Goal: Use online tool/utility: Use online tool/utility

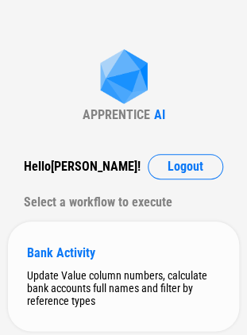
click at [118, 258] on div "Bank Activity" at bounding box center [123, 253] width 193 height 15
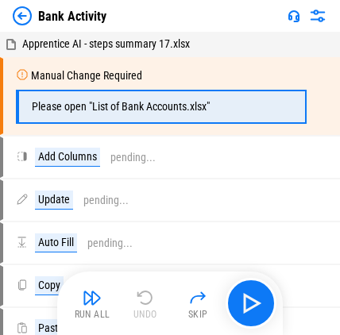
click at [258, 92] on div "Manual Change Required Please open "List of Bank Accounts.xlsx"" at bounding box center [163, 96] width 320 height 75
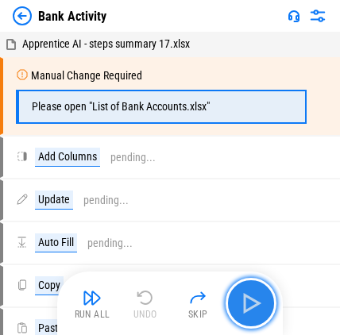
click at [246, 280] on button "button" at bounding box center [251, 303] width 51 height 51
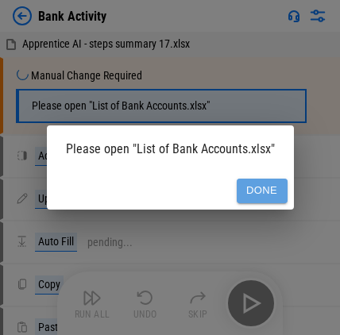
click at [258, 191] on button "Done" at bounding box center [262, 191] width 51 height 25
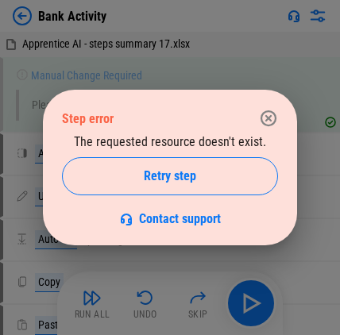
click at [258, 118] on icon "button" at bounding box center [269, 119] width 16 height 16
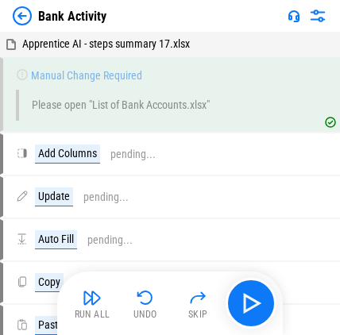
click at [159, 157] on div "Add Columns pending..." at bounding box center [161, 154] width 291 height 19
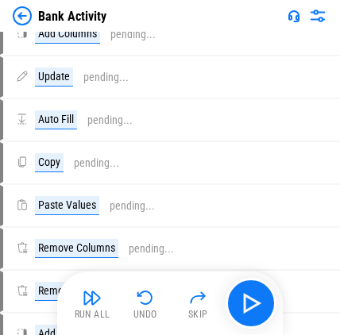
scroll to position [121, 0]
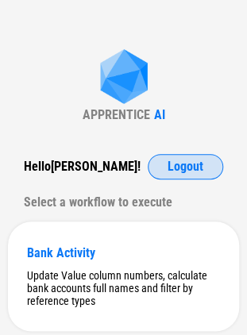
click at [162, 170] on button "Logout" at bounding box center [186, 166] width 76 height 25
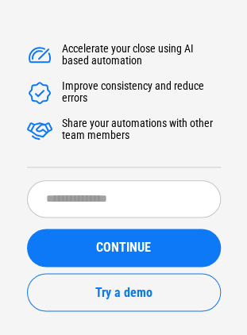
scroll to position [95, 0]
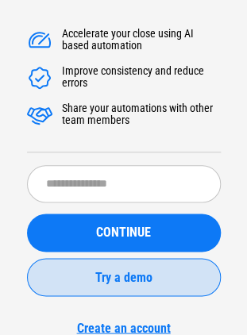
click at [73, 281] on div "Try a demo" at bounding box center [124, 277] width 154 height 13
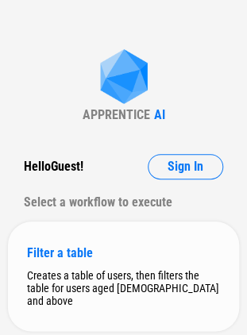
scroll to position [33, 0]
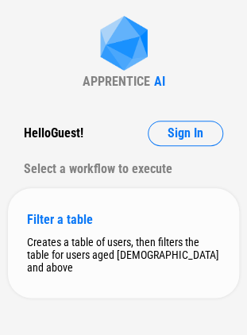
click at [119, 242] on div "Creates a table of users, then filters the table for users aged 21 and above" at bounding box center [123, 255] width 193 height 38
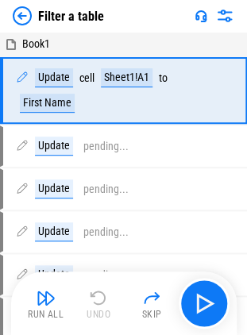
click at [180, 295] on div "Run All Undo Skip" at bounding box center [126, 303] width 210 height 51
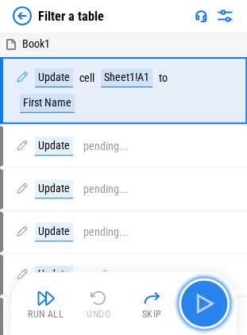
click at [196, 304] on img "button" at bounding box center [204, 303] width 25 height 25
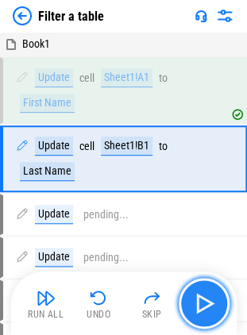
click at [196, 304] on img "button" at bounding box center [204, 303] width 25 height 25
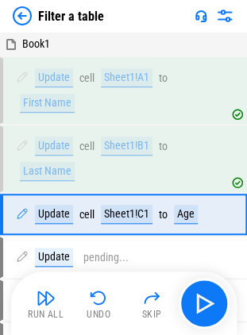
click at [215, 223] on div "Update cell Sheet1!C1 to Age" at bounding box center [116, 215] width 227 height 38
click at [208, 218] on div "Update cell Sheet1!C1 to Age" at bounding box center [115, 214] width 198 height 19
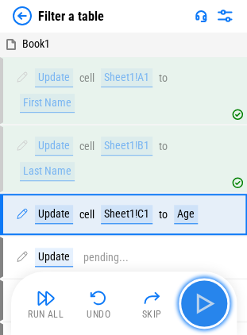
click at [204, 296] on img "button" at bounding box center [204, 303] width 25 height 25
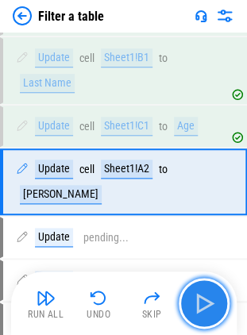
click at [204, 296] on img "button" at bounding box center [204, 303] width 25 height 25
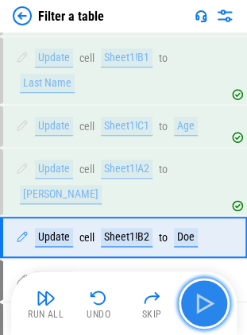
click at [204, 296] on img "button" at bounding box center [204, 303] width 25 height 25
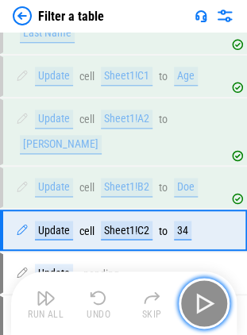
click at [204, 296] on img "button" at bounding box center [204, 303] width 25 height 25
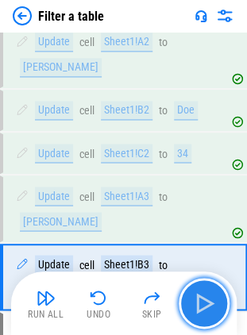
click at [204, 296] on img "button" at bounding box center [204, 303] width 25 height 25
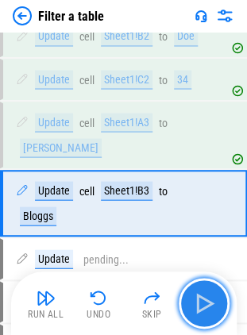
click at [204, 296] on img "button" at bounding box center [204, 303] width 25 height 25
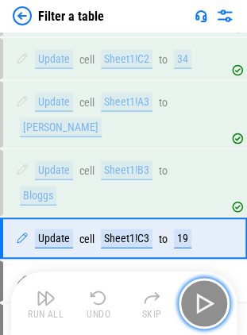
click at [204, 296] on img "button" at bounding box center [204, 303] width 25 height 25
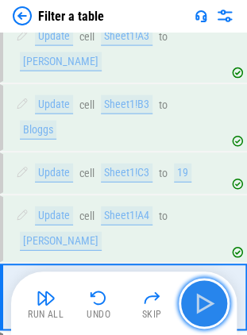
click at [204, 296] on img "button" at bounding box center [204, 303] width 25 height 25
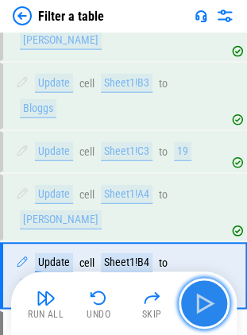
click at [204, 296] on img "button" at bounding box center [204, 303] width 25 height 25
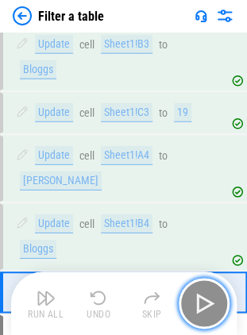
click at [204, 296] on img "button" at bounding box center [204, 303] width 25 height 25
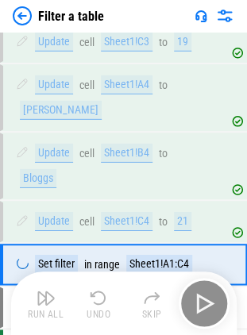
click at [204, 296] on div "Run All Undo Skip" at bounding box center [126, 303] width 210 height 51
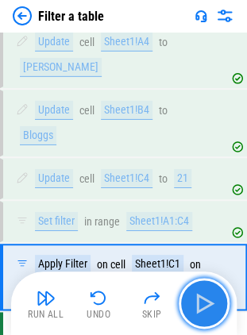
scroll to position [558, 0]
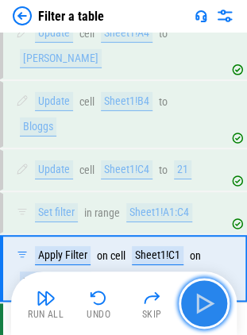
click at [204, 296] on img "button" at bounding box center [204, 303] width 25 height 25
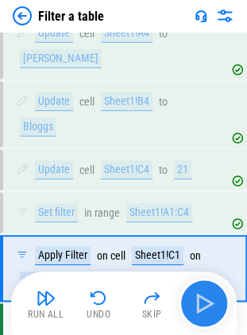
click at [204, 296] on div "Run All Undo Skip" at bounding box center [126, 303] width 210 height 51
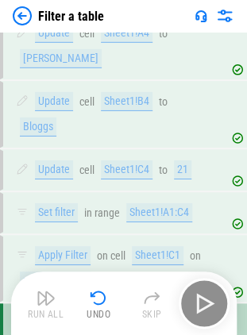
click at [204, 296] on div "Run All Undo Skip" at bounding box center [126, 303] width 210 height 51
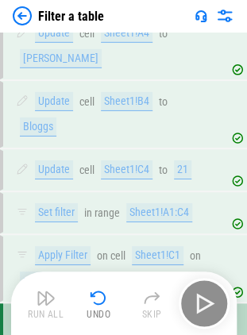
click at [204, 296] on div "Run All Undo Skip" at bounding box center [126, 303] width 210 height 51
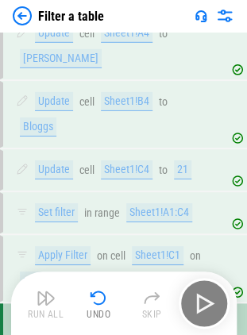
click at [25, 17] on img at bounding box center [22, 15] width 19 height 19
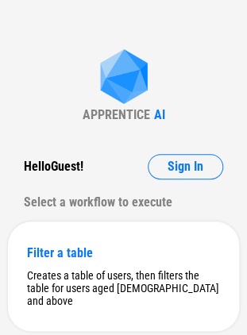
scroll to position [33, 0]
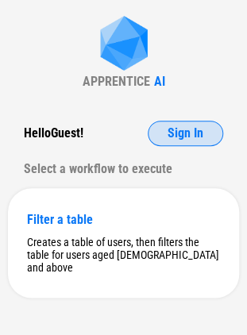
click at [188, 121] on button "Sign In" at bounding box center [186, 133] width 76 height 25
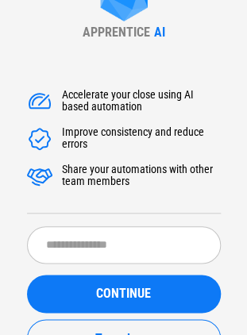
scroll to position [95, 0]
